Goal: Task Accomplishment & Management: Use online tool/utility

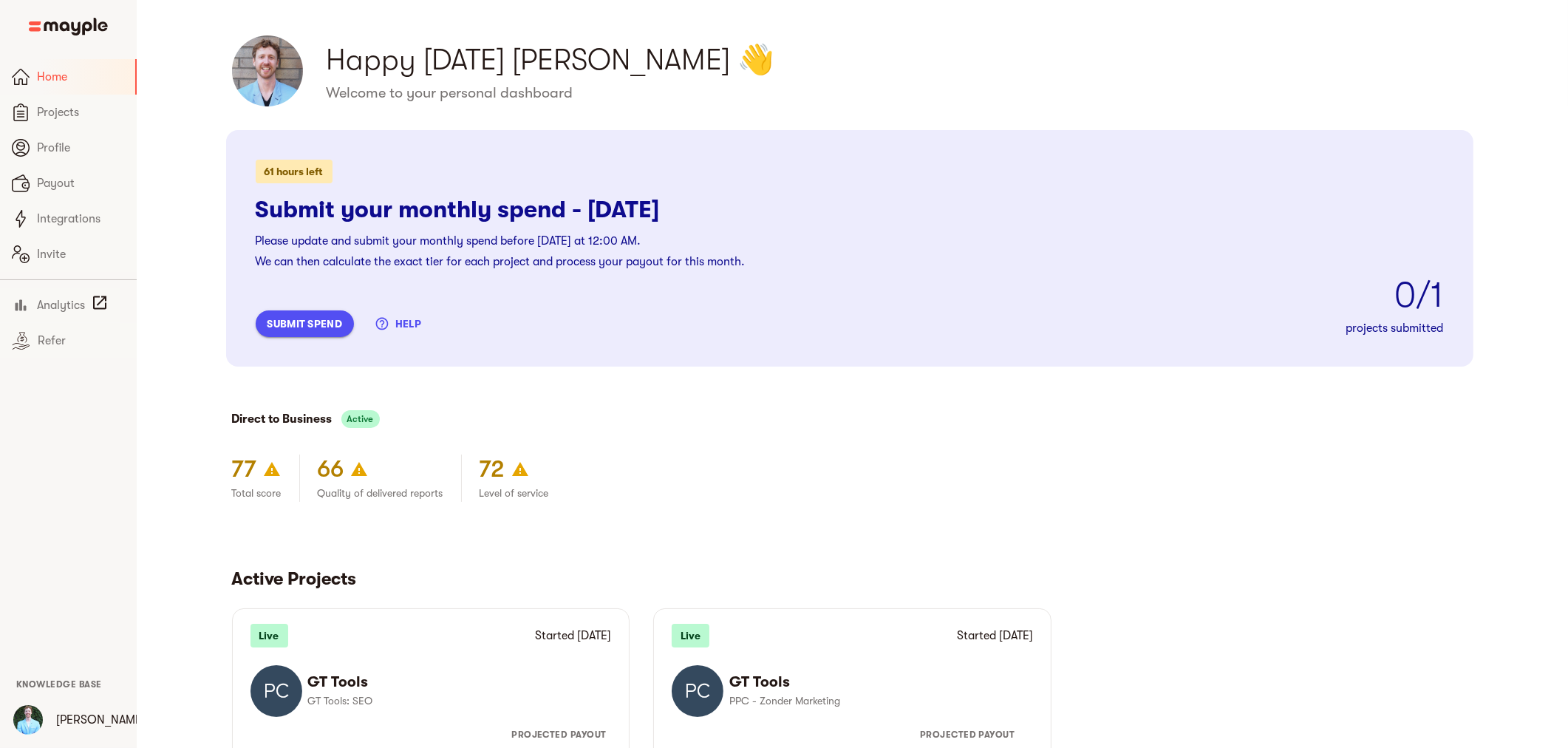
click at [329, 321] on span "submit spend" at bounding box center [305, 323] width 75 height 18
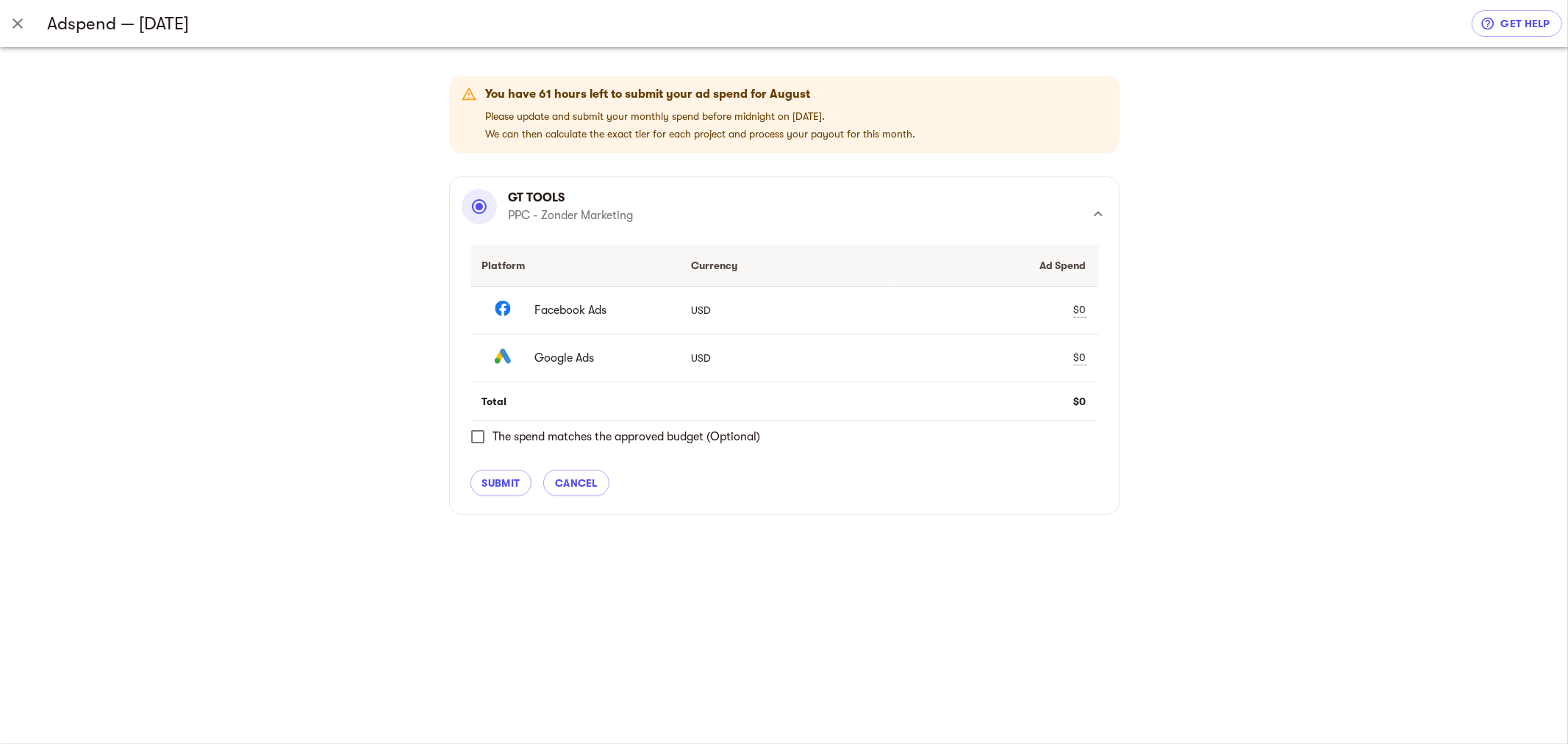
click at [1079, 311] on div "$0" at bounding box center [1080, 310] width 12 height 16
drag, startPoint x: 1002, startPoint y: 300, endPoint x: 910, endPoint y: 305, distance: 92.1
click at [910, 305] on div "0" at bounding box center [970, 309] width 139 height 21
type input "6526"
click at [1079, 353] on div "$0" at bounding box center [1080, 358] width 12 height 16
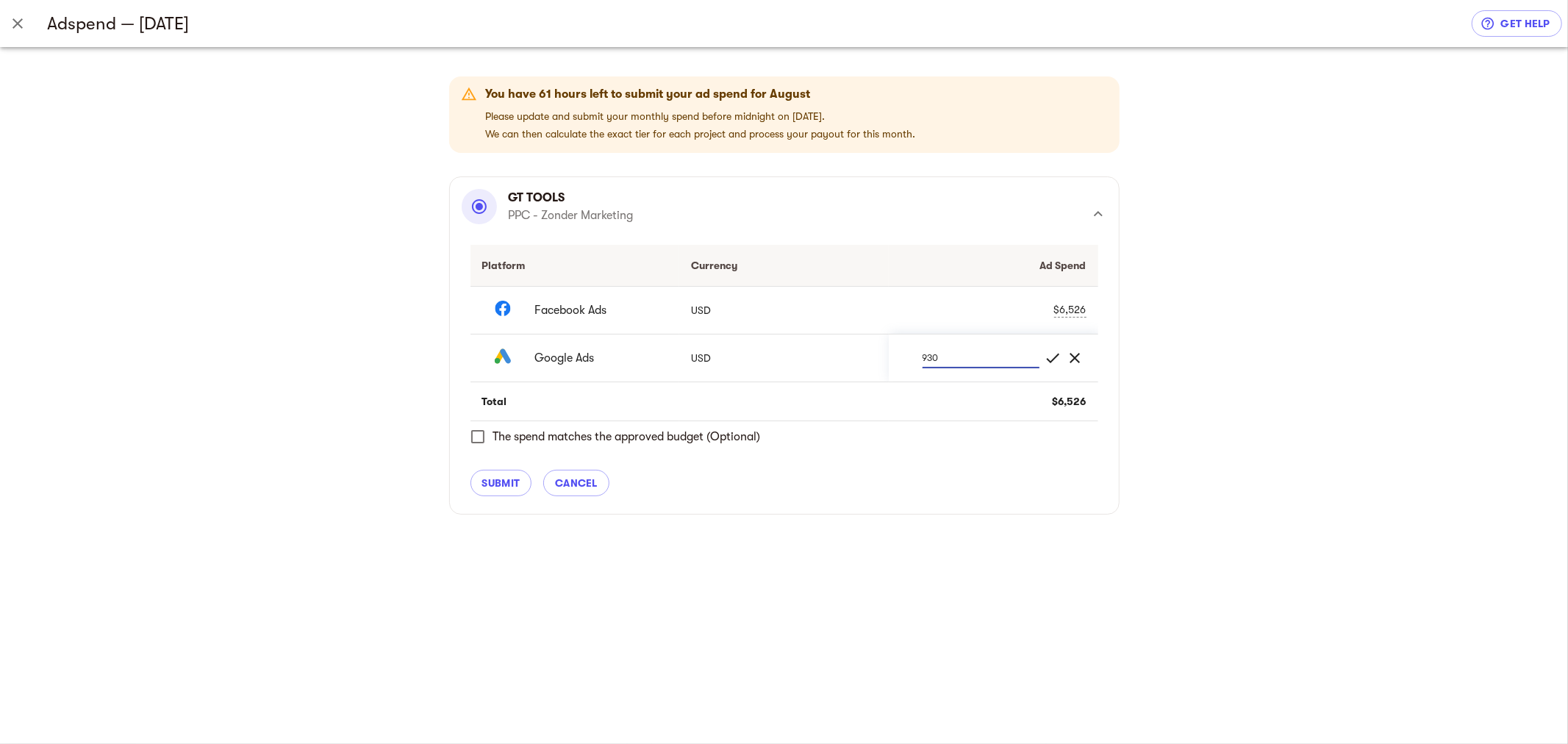
type input "9309"
click at [508, 478] on span "submit" at bounding box center [501, 483] width 38 height 18
click at [511, 484] on div "You have 61 hours left to submit your ad spend for August Please update and sub…" at bounding box center [784, 396] width 1568 height 697
click at [502, 487] on div "You have 61 hours left to submit your ad spend for August Please update and sub…" at bounding box center [784, 396] width 1568 height 697
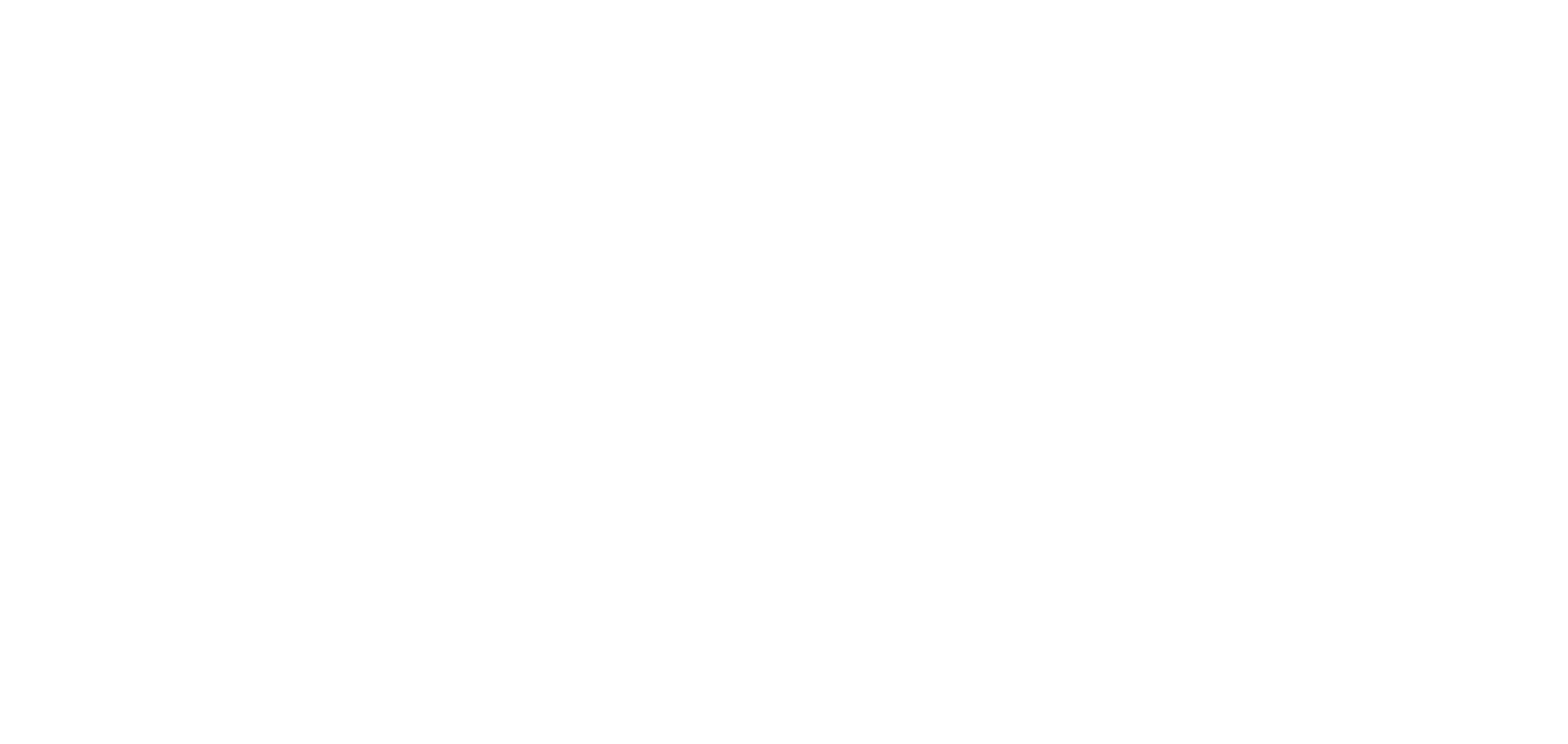
drag, startPoint x: 0, startPoint y: 0, endPoint x: 362, endPoint y: 230, distance: 428.9
click at [362, 230] on div at bounding box center [784, 372] width 1568 height 744
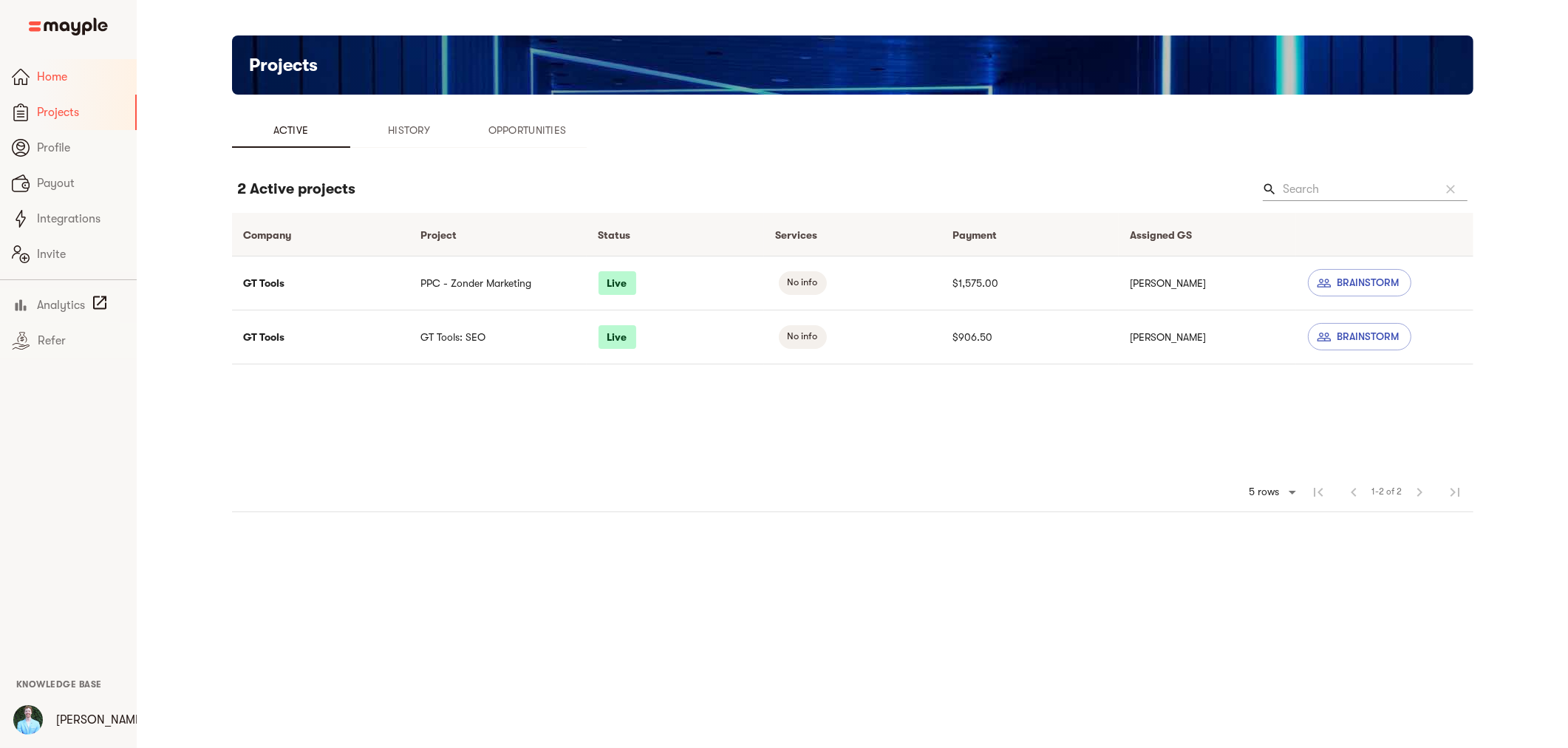
click at [65, 81] on span "Home" at bounding box center [80, 77] width 88 height 18
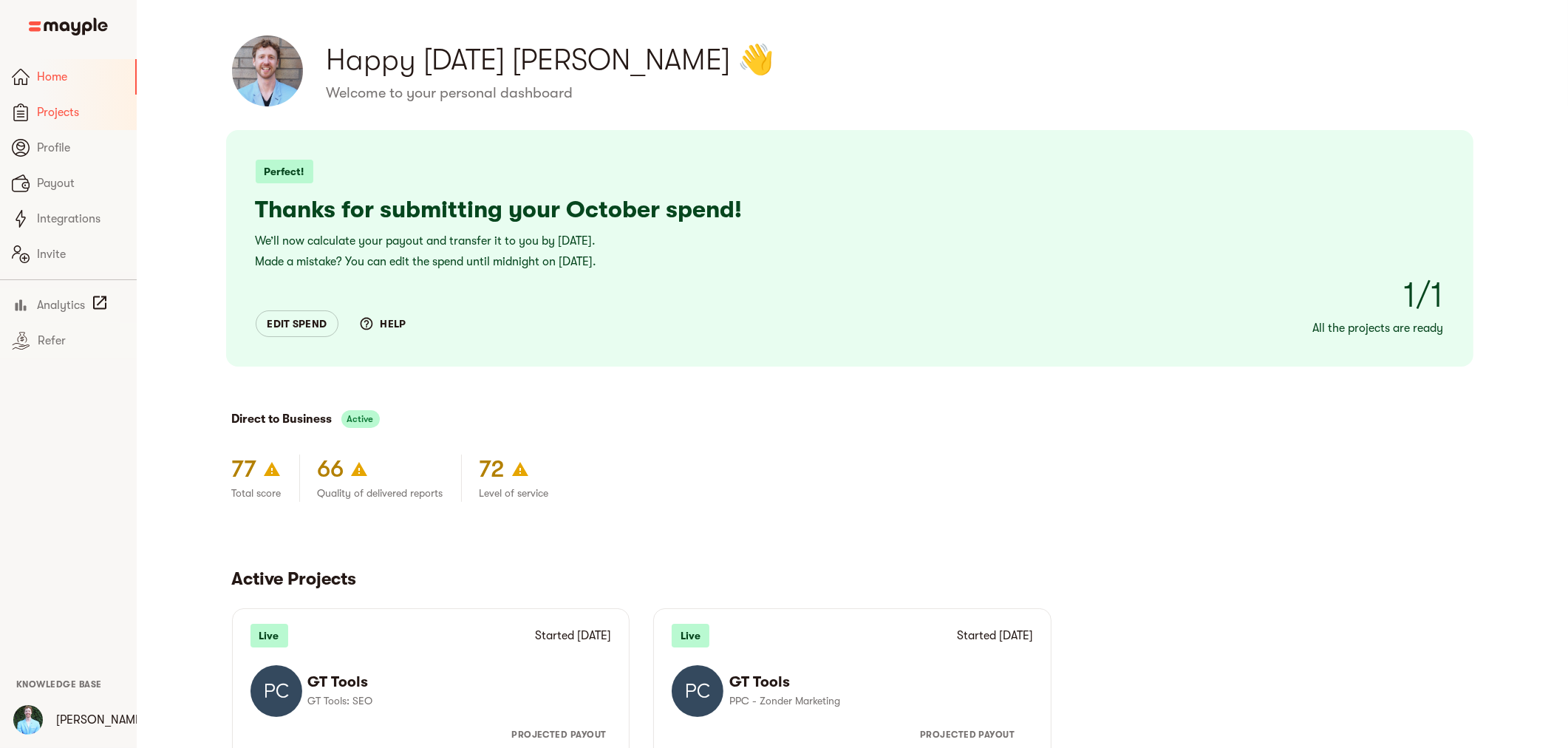
click at [64, 109] on span "Projects" at bounding box center [80, 112] width 88 height 18
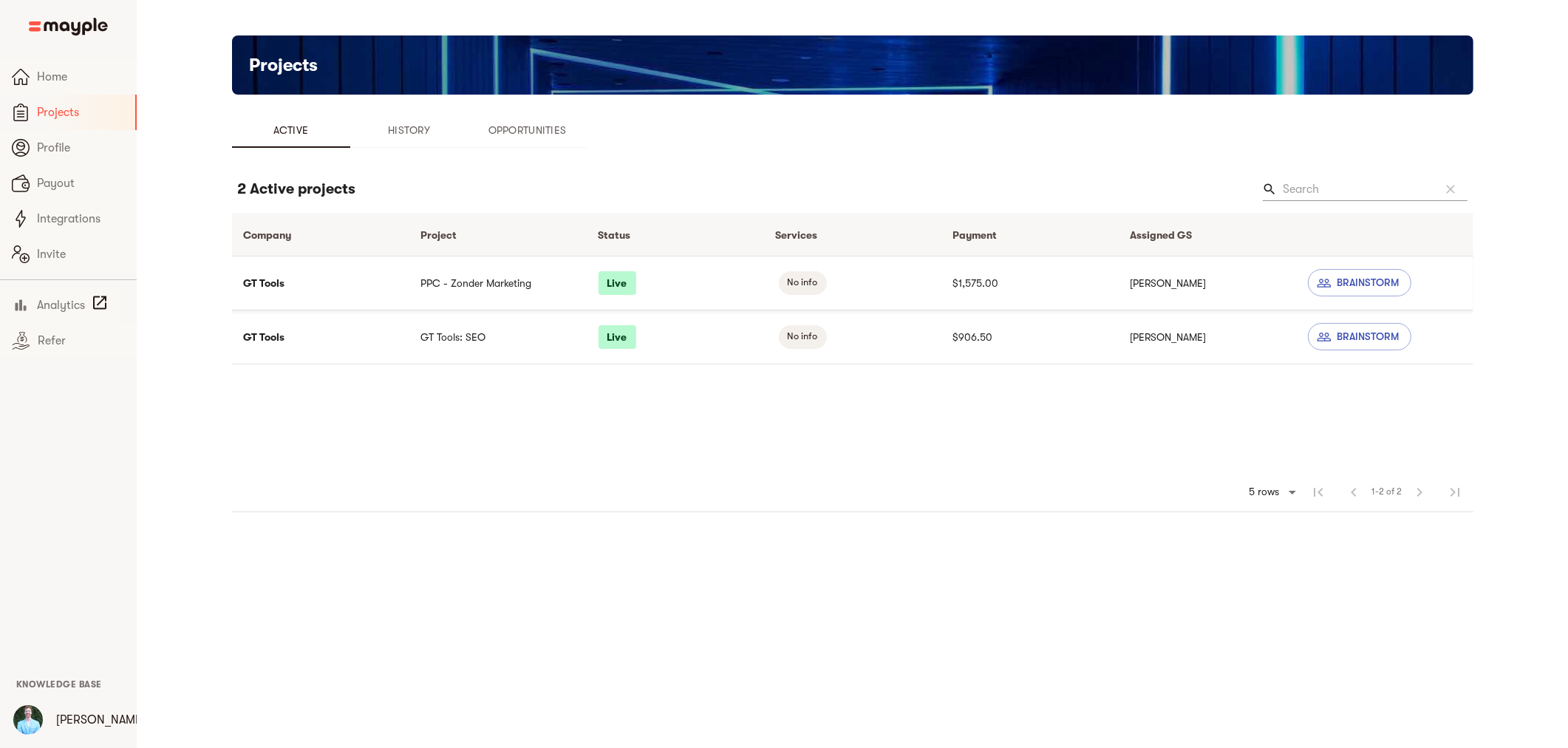
click at [532, 289] on td "PPC - Zonder Marketing" at bounding box center [498, 283] width 177 height 54
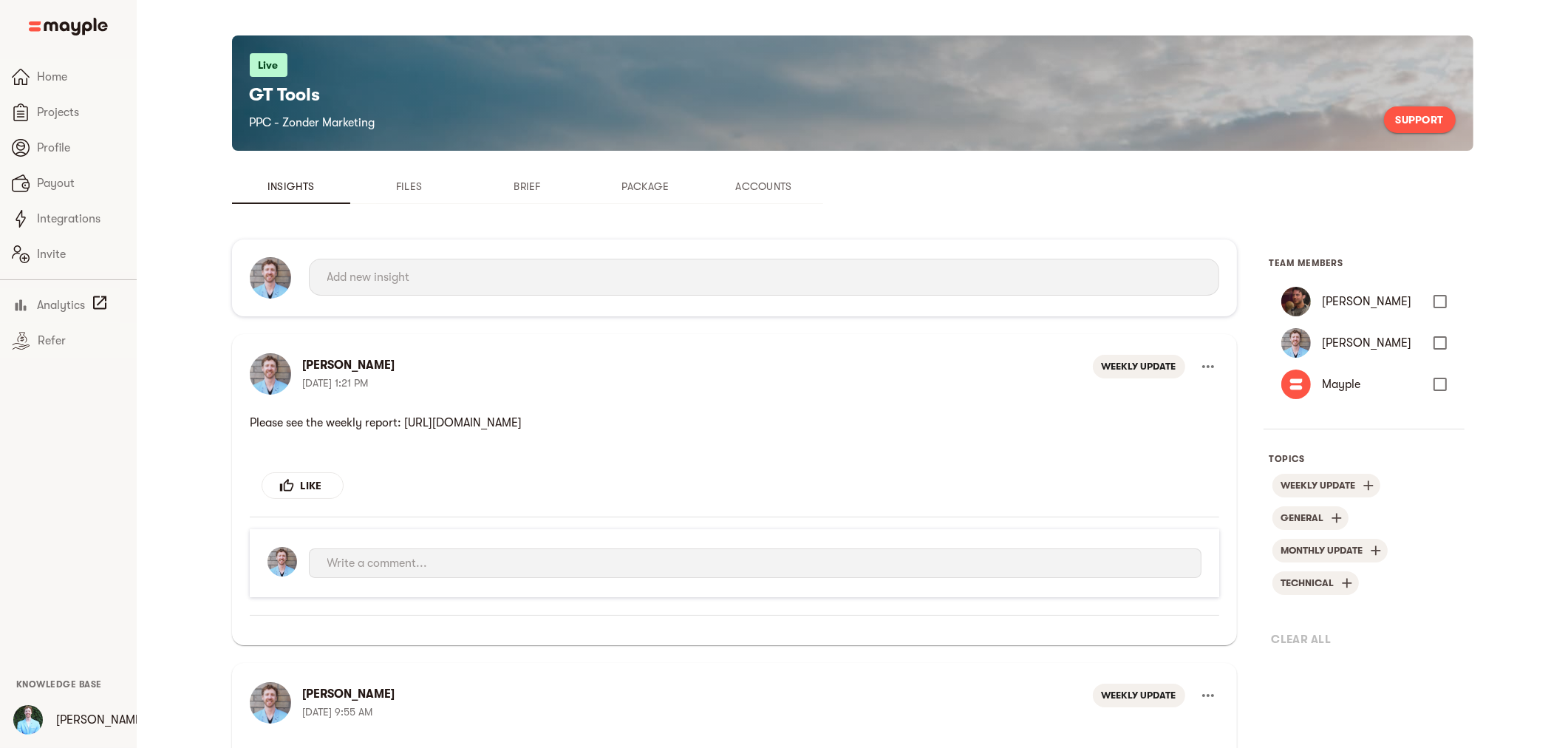
click at [460, 299] on div "Topic* Funnel Content Performance General Creatives Targeting Budget Technical …" at bounding box center [734, 278] width 1005 height 77
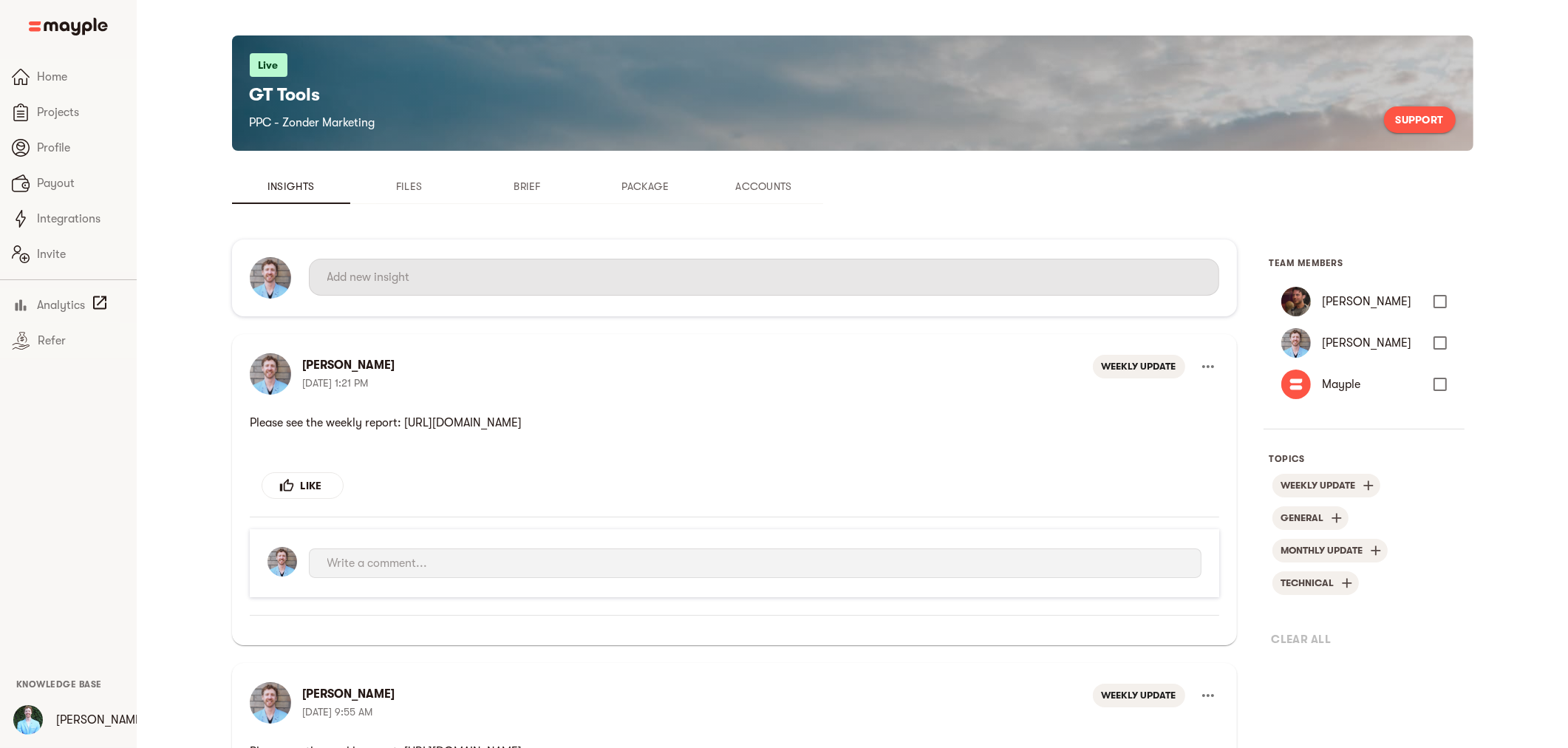
click at [476, 287] on input "text" at bounding box center [763, 277] width 873 height 23
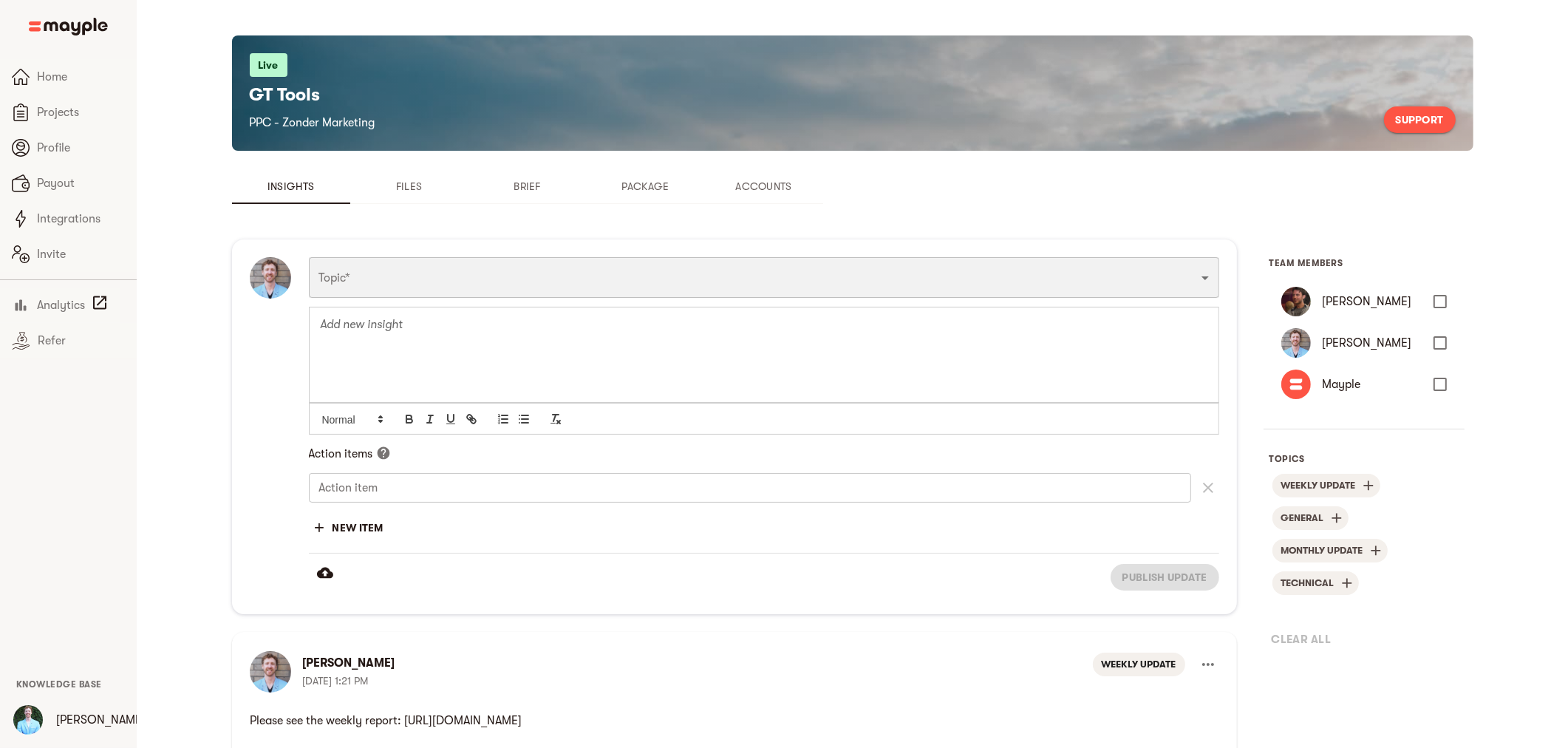
click at [511, 283] on select "Funnel Content Performance General Creatives Targeting Budget Technical Weekly …" at bounding box center [764, 276] width 910 height 40
